Goal: Transaction & Acquisition: Obtain resource

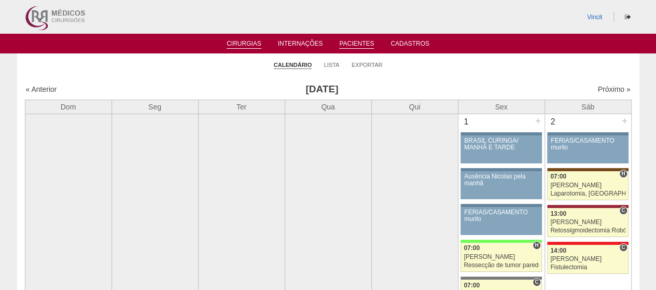
click at [364, 44] on link "Pacientes" at bounding box center [356, 44] width 35 height 9
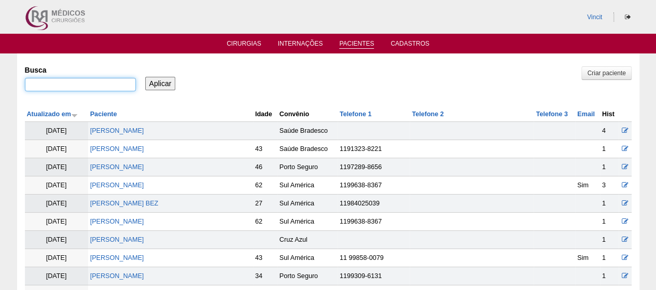
click at [76, 80] on input "Busca" at bounding box center [80, 84] width 111 height 13
type input "LUCIANA DA SILVA NUNES FERREIRA"
click at [155, 77] on input "Aplicar" at bounding box center [160, 83] width 31 height 13
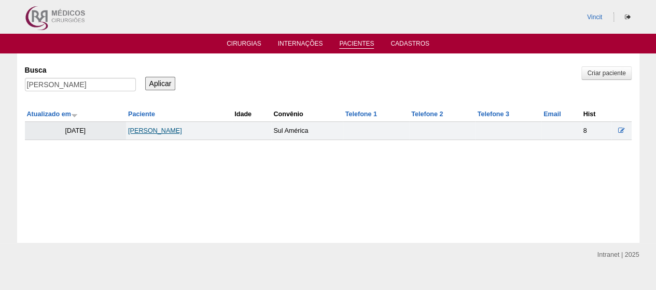
click at [149, 130] on link "Luciana da Silva Nunes Ferreira" at bounding box center [155, 130] width 54 height 7
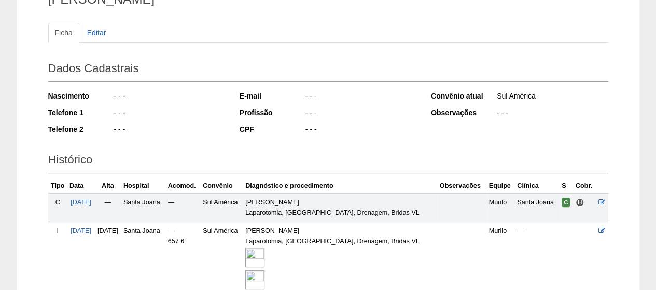
scroll to position [188, 0]
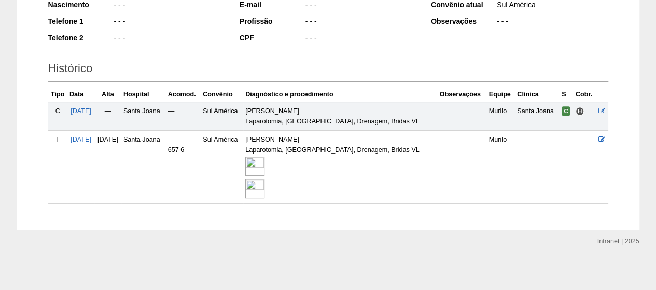
click at [264, 163] on img at bounding box center [254, 166] width 19 height 19
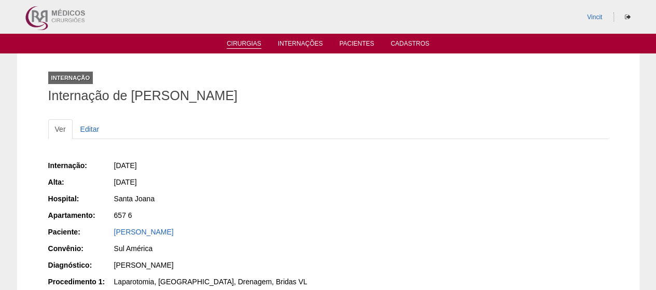
click at [255, 39] on li "Cirurgias" at bounding box center [243, 43] width 49 height 8
click at [253, 43] on link "Cirurgias" at bounding box center [244, 44] width 35 height 9
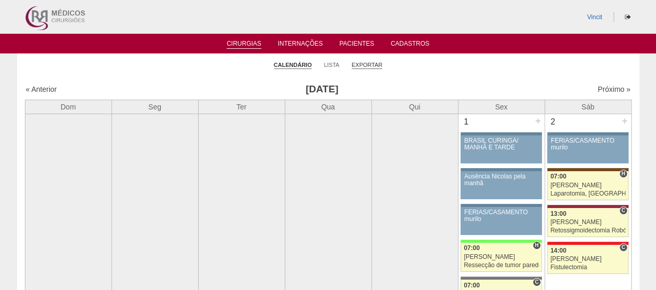
click at [364, 64] on link "Exportar" at bounding box center [367, 65] width 31 height 8
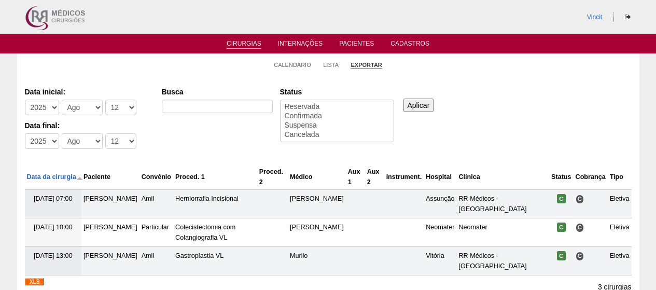
select select
click at [123, 103] on select "-Dia 1 2 3 4 5 6 7 8 9 10 11 12 13 14 15 16 17 18 19 20 21 22 23 24 25 26 27 28…" at bounding box center [120, 108] width 31 height 16
select select "1"
click at [105, 100] on select "-Dia 1 2 3 4 5 6 7 8 9 10 11 12 13 14 15 16 17 18 19 20 21 22 23 24 25 26 27 28…" at bounding box center [120, 108] width 31 height 16
click at [87, 108] on select "-Mês Jan Fev Mar Abr Mai Jun Jul Ago Set Out Nov Dez" at bounding box center [82, 108] width 41 height 16
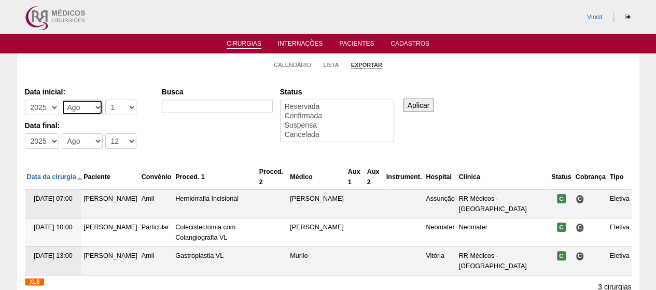
select select "7"
click at [62, 100] on select "-Mês Jan Fev Mar Abr Mai Jun Jul Ago Set Out Nov Dez" at bounding box center [82, 108] width 41 height 16
click at [118, 145] on select "-Dia 1 2 3 4 5 6 7 8 9 10 11 12 13 14 15 16 17 18 19 20 21 22 23 24 25 26 27 28…" at bounding box center [120, 141] width 31 height 16
select select "31"
click at [105, 133] on select "-Dia 1 2 3 4 5 6 7 8 9 10 11 12 13 14 15 16 17 18 19 20 21 22 23 24 25 26 27 28…" at bounding box center [120, 141] width 31 height 16
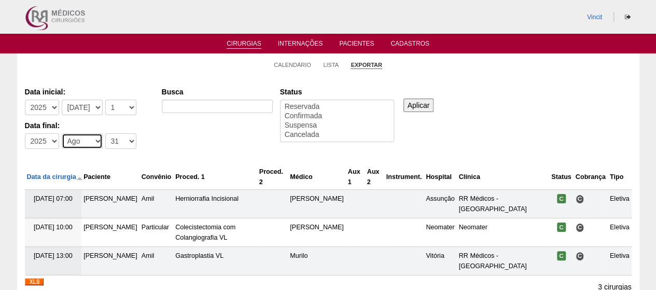
click at [87, 142] on select "-Mês Jan Fev Mar Abr Mai Jun Jul Ago Set Out Nov Dez" at bounding box center [82, 141] width 41 height 16
select select "7"
click at [62, 133] on select "-Mês Jan Fev Mar Abr Mai Jun Jul Ago Set Out Nov Dez" at bounding box center [82, 141] width 41 height 16
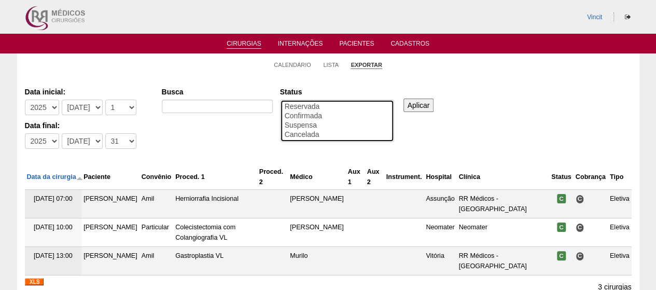
select select "conf"
click at [310, 115] on option "Confirmada" at bounding box center [337, 115] width 107 height 9
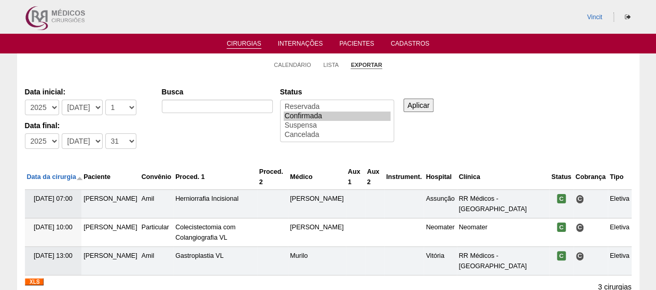
click at [415, 103] on input "Aplicar" at bounding box center [418, 105] width 31 height 13
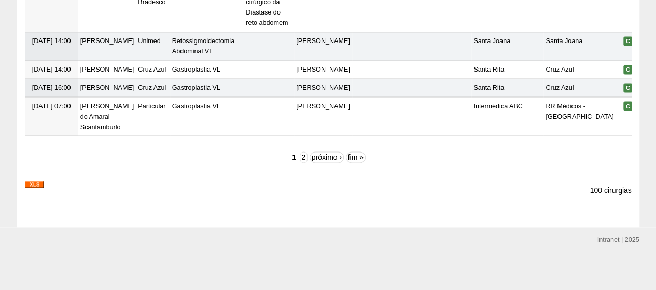
scroll to position [3479, 0]
click at [31, 184] on img at bounding box center [34, 183] width 19 height 7
